Goal: Information Seeking & Learning: Learn about a topic

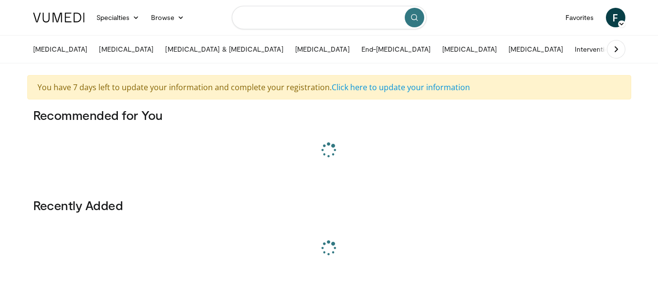
click at [301, 19] on input "Search topics, interventions" at bounding box center [329, 17] width 195 height 23
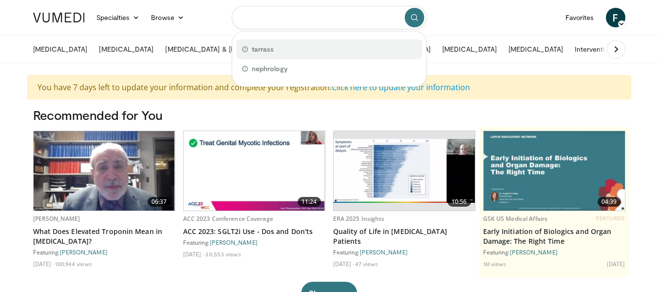
type input "*******"
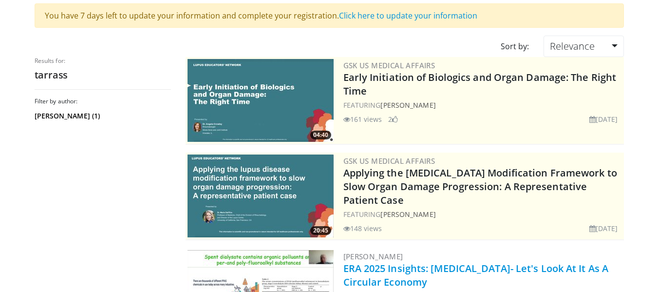
scroll to position [231, 0]
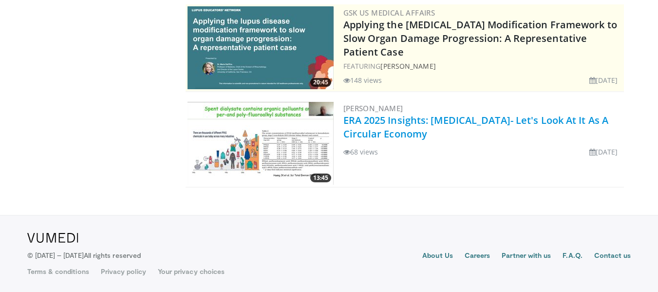
click at [467, 116] on link "ERA 2025 Insights: [MEDICAL_DATA]- Let's Look At It As A Circular Economy" at bounding box center [476, 127] width 266 height 27
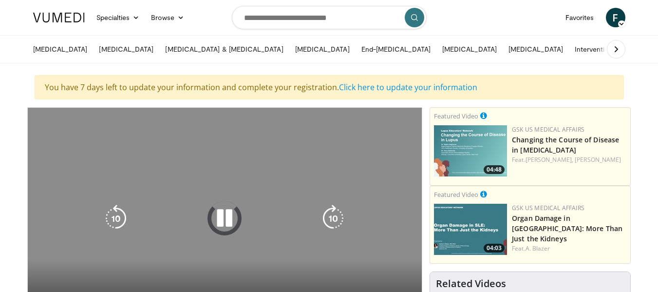
click at [246, 155] on div "10 seconds Tap to unmute" at bounding box center [225, 219] width 395 height 222
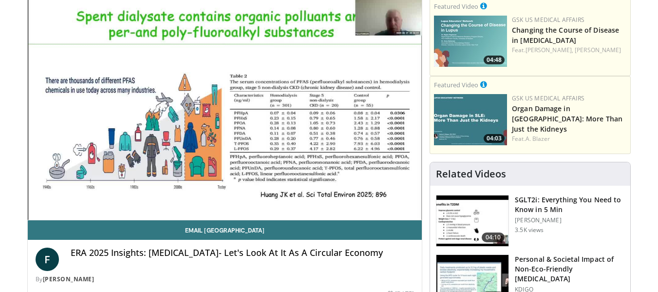
scroll to position [195, 0]
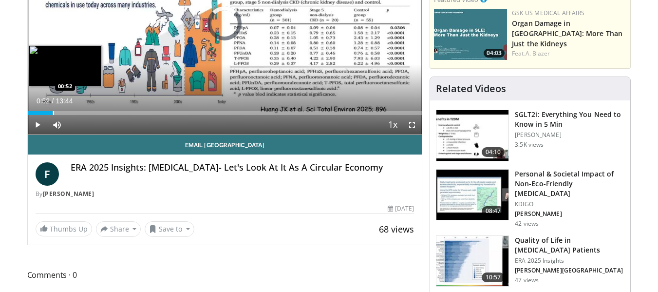
click at [53, 108] on div "Loaded : 0.00% 00:05 00:52" at bounding box center [225, 110] width 395 height 9
click at [47, 111] on div "Progress Bar" at bounding box center [47, 113] width 1 height 4
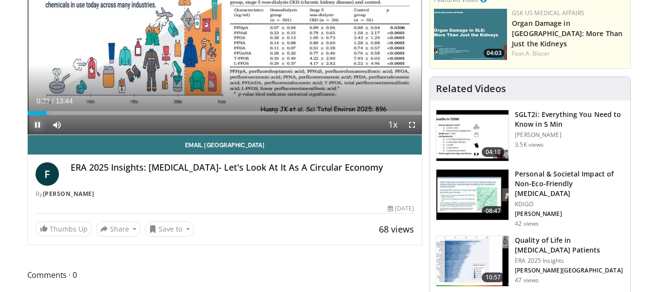
click at [32, 115] on span "Video Player" at bounding box center [37, 124] width 19 height 19
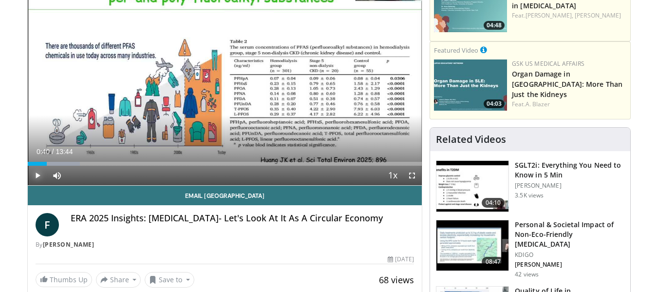
scroll to position [146, 0]
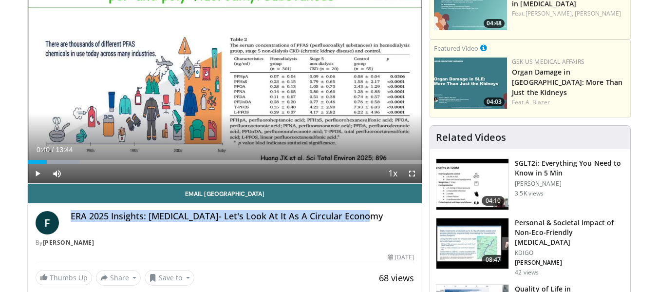
drag, startPoint x: 75, startPoint y: 215, endPoint x: 368, endPoint y: 205, distance: 293.0
click at [368, 205] on div "F ERA 2025 Insights: Hemodialysis- Let's Look At It As A Circular Economy By Fa…" at bounding box center [225, 226] width 395 height 46
copy h4 "ERA 2025 Insights: [MEDICAL_DATA]- Let's Look At It As A Circular Economy"
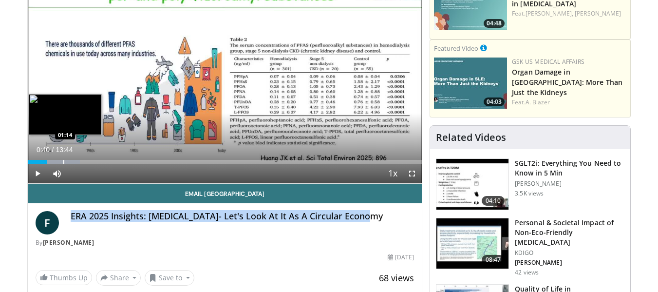
click at [63, 162] on div "Progress Bar" at bounding box center [63, 162] width 1 height 4
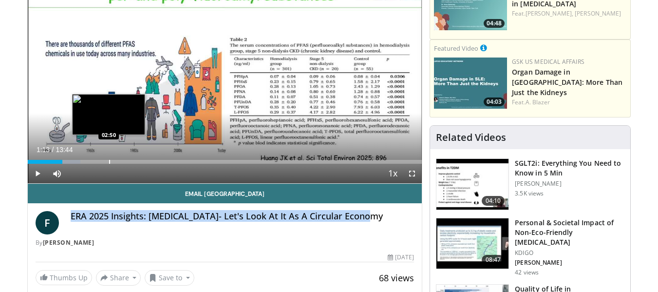
click at [110, 161] on div "Progress Bar" at bounding box center [109, 162] width 1 height 4
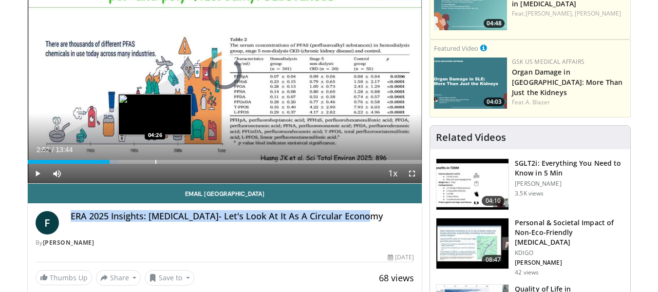
click at [155, 158] on div "Loaded : 23.06% 04:25 04:26" at bounding box center [225, 158] width 395 height 9
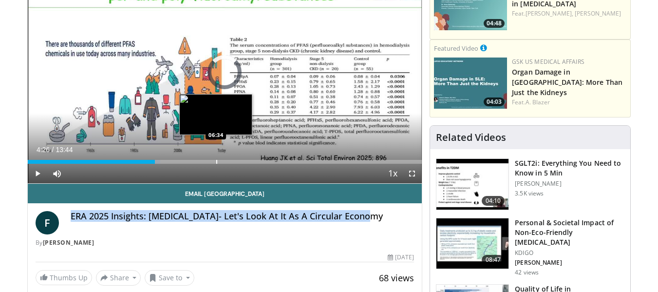
click at [216, 161] on div "Progress Bar" at bounding box center [216, 162] width 1 height 4
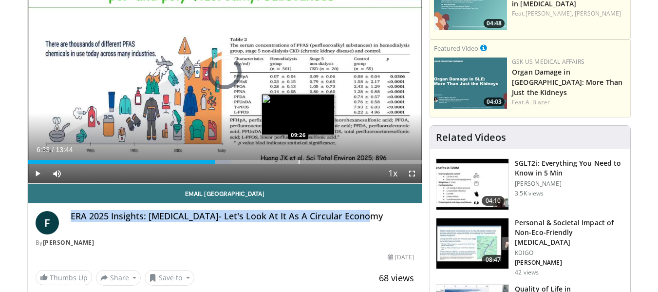
click at [299, 160] on div "Progress Bar" at bounding box center [299, 162] width 1 height 4
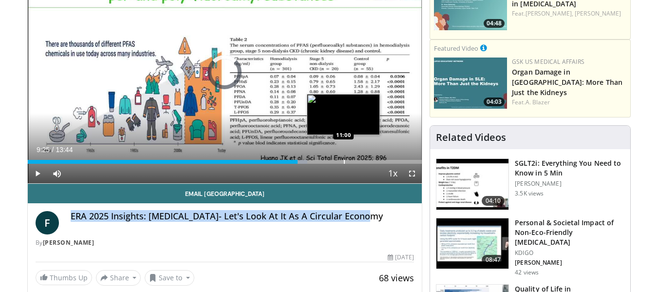
click at [344, 160] on div "Progress Bar" at bounding box center [344, 162] width 1 height 4
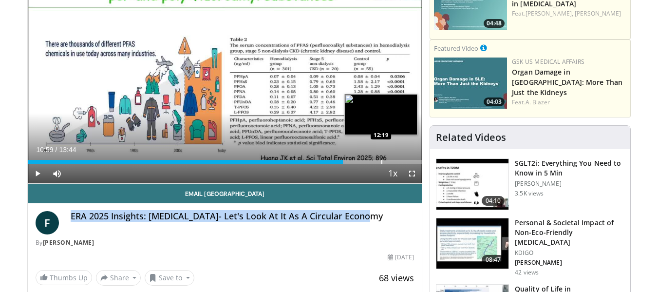
click at [382, 160] on div "Progress Bar" at bounding box center [381, 162] width 1 height 4
click at [404, 160] on div "Progress Bar" at bounding box center [403, 162] width 1 height 4
click at [419, 163] on div "Progress Bar" at bounding box center [419, 162] width 1 height 4
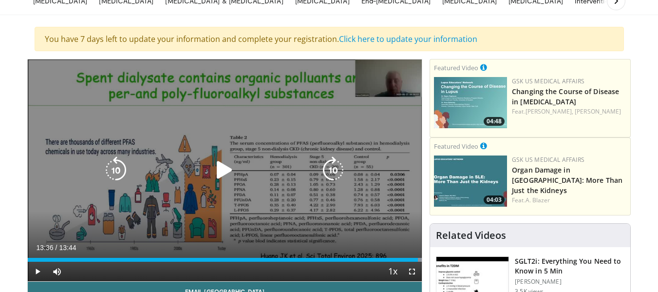
scroll to position [0, 0]
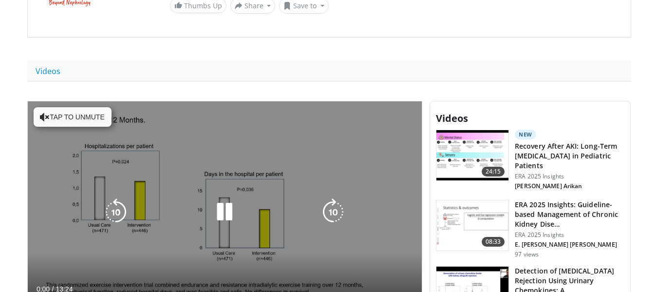
scroll to position [195, 0]
